Goal: Navigation & Orientation: Find specific page/section

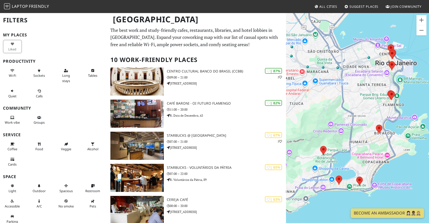
drag, startPoint x: 308, startPoint y: 172, endPoint x: 319, endPoint y: 166, distance: 13.0
click at [319, 166] on div "To navigate, press the arrow keys." at bounding box center [357, 124] width 143 height 223
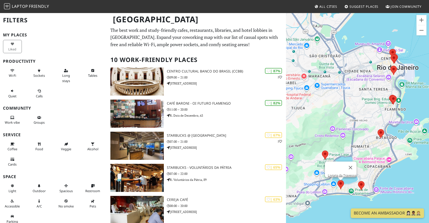
click at [337, 180] on area at bounding box center [337, 180] width 0 height 0
click at [339, 173] on link "Livraria da Travessa" at bounding box center [342, 175] width 29 height 4
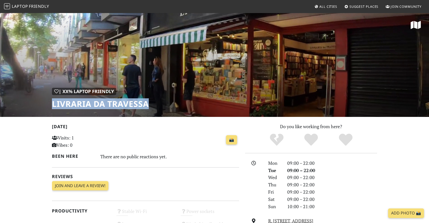
drag, startPoint x: 154, startPoint y: 103, endPoint x: 49, endPoint y: 99, distance: 105.4
click at [49, 99] on div "| XX% Laptop Friendly Livraria da Travessa" at bounding box center [214, 65] width 429 height 104
copy h1 "Livraria da Travessa"
